Goal: Task Accomplishment & Management: Complete application form

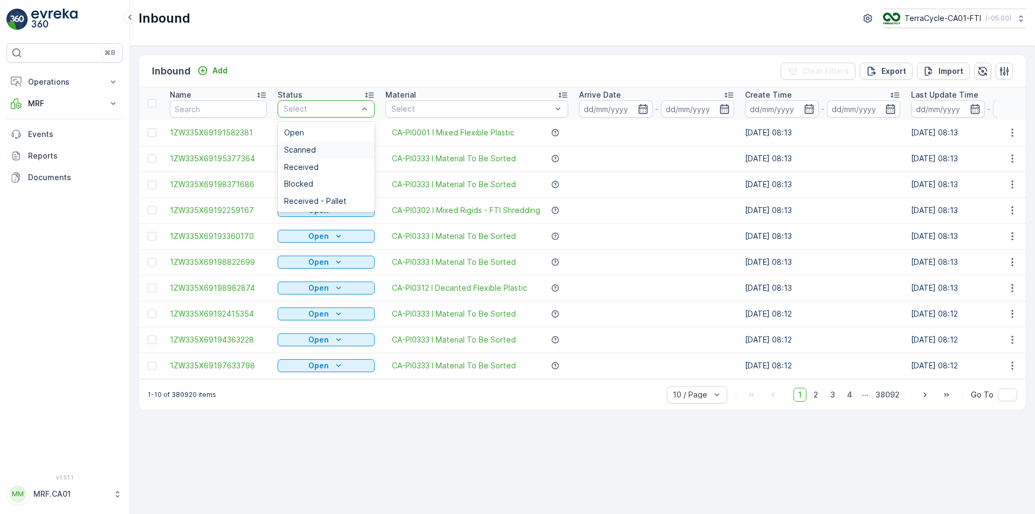
click at [340, 149] on div "Scanned" at bounding box center [326, 150] width 84 height 9
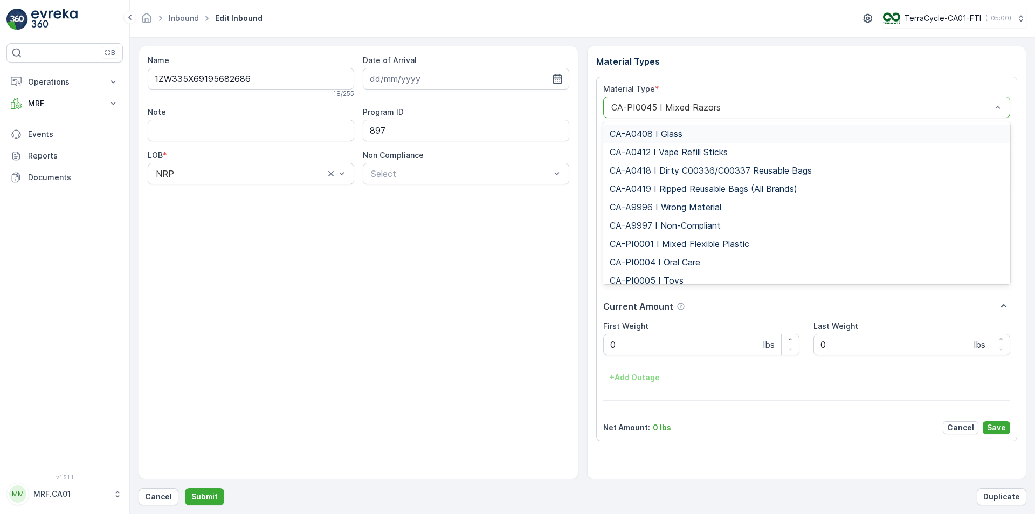
click at [850, 100] on div "CA-PI0045 I Mixed Razors" at bounding box center [807, 108] width 408 height 22
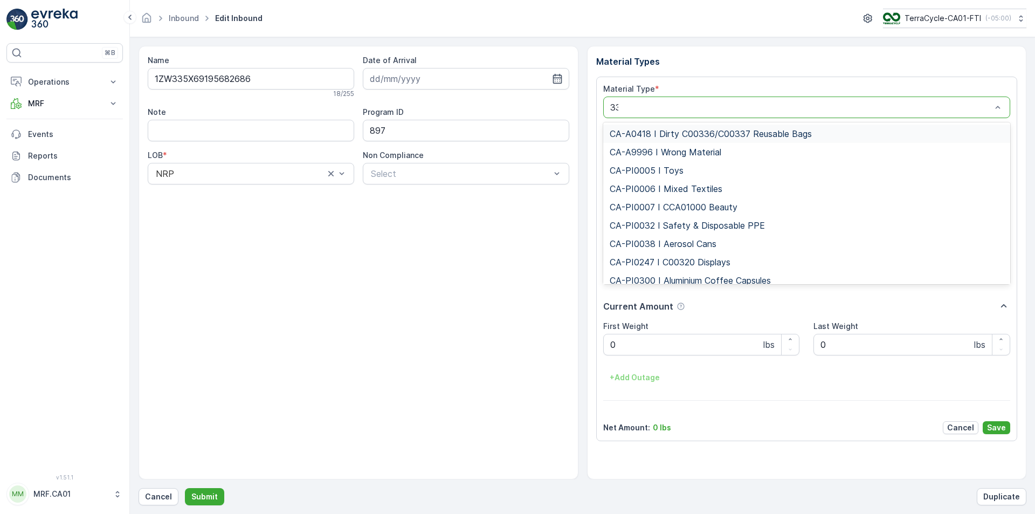
type input "333"
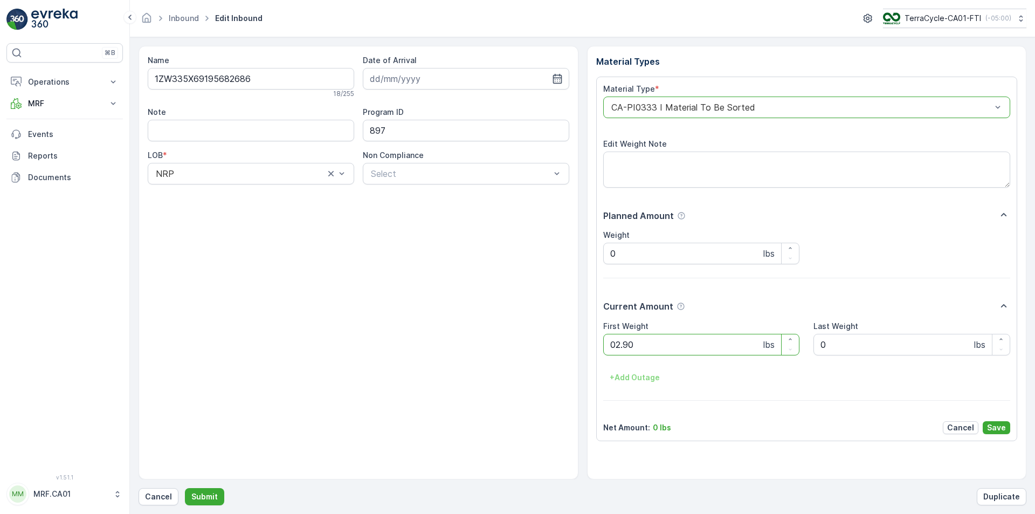
click at [185, 488] on button "Submit" at bounding box center [204, 496] width 39 height 17
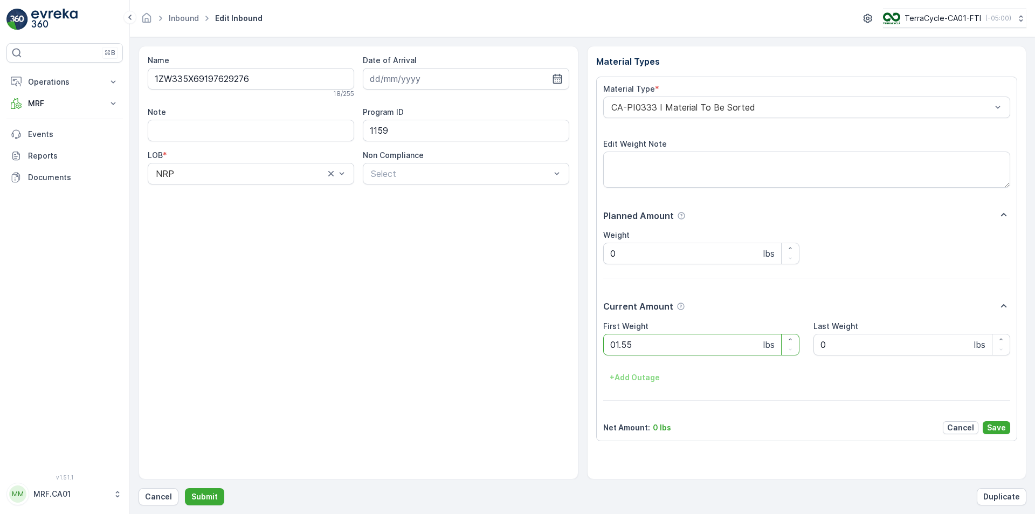
click at [185, 488] on button "Submit" at bounding box center [204, 496] width 39 height 17
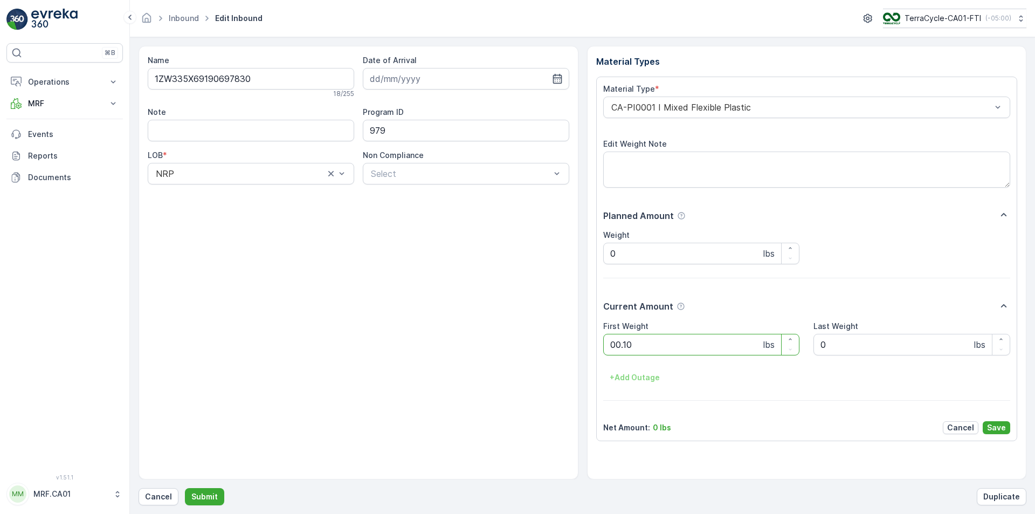
click at [185, 488] on button "Submit" at bounding box center [204, 496] width 39 height 17
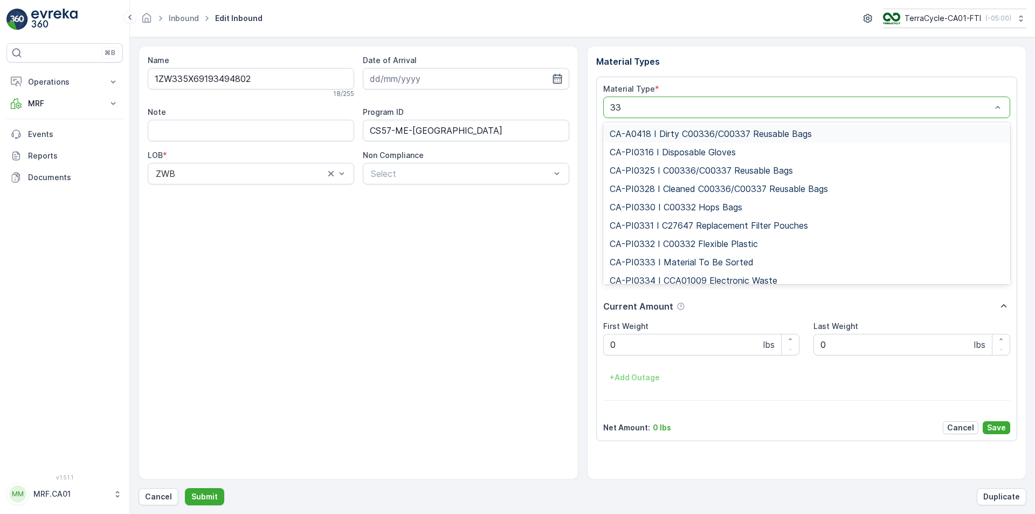
type input "333"
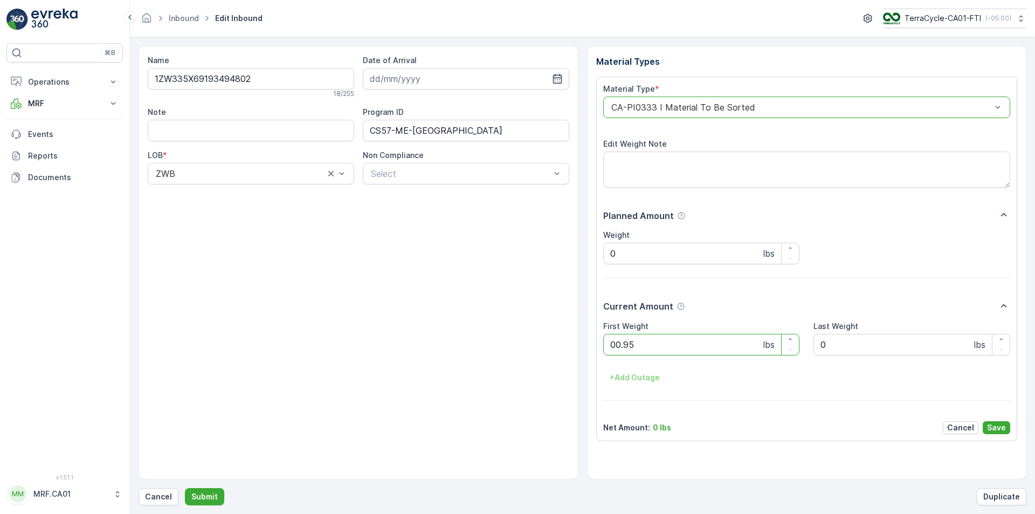
click at [185, 488] on button "Submit" at bounding box center [204, 496] width 39 height 17
